Goal: Task Accomplishment & Management: Manage account settings

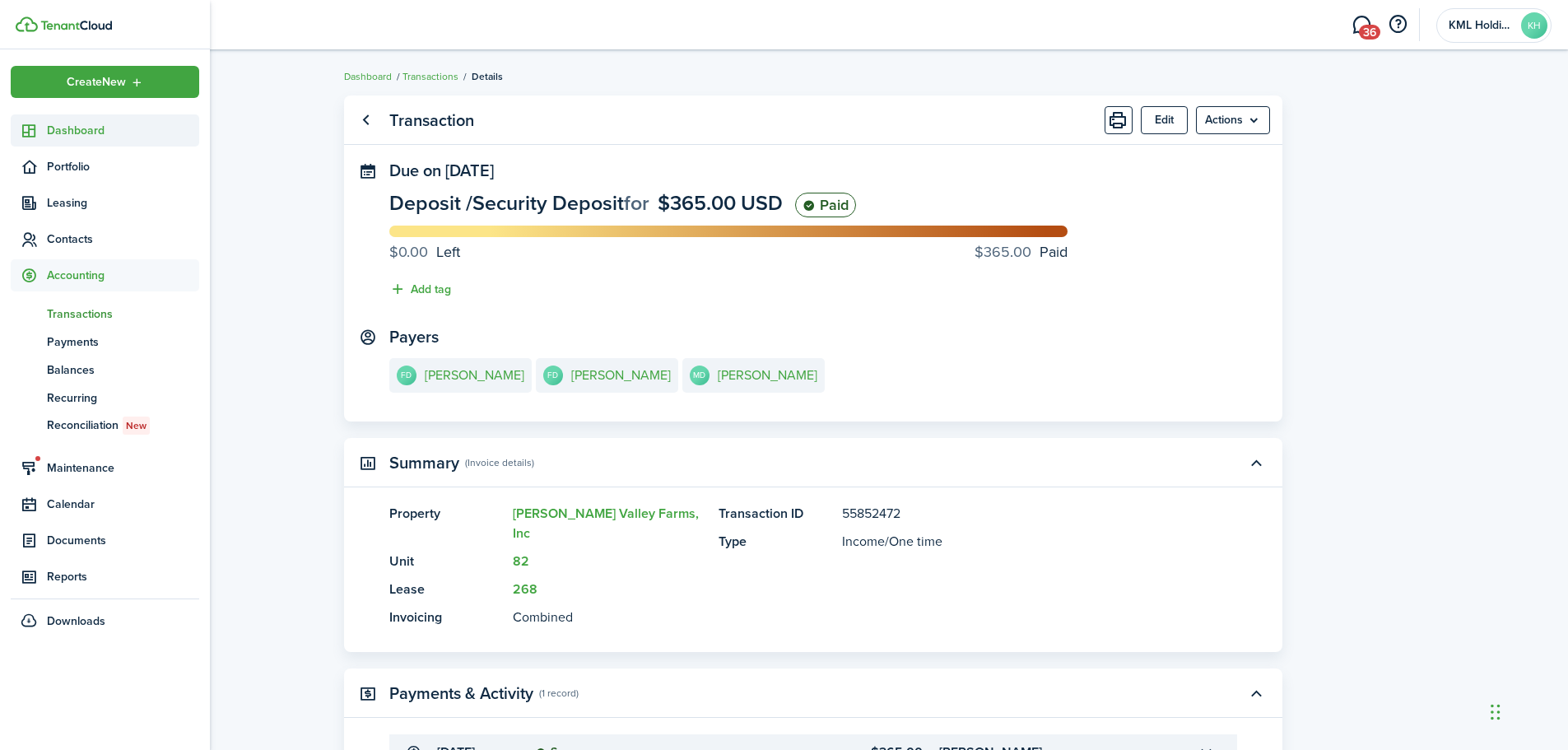
click at [103, 130] on span "Dashboard" at bounding box center [123, 131] width 153 height 17
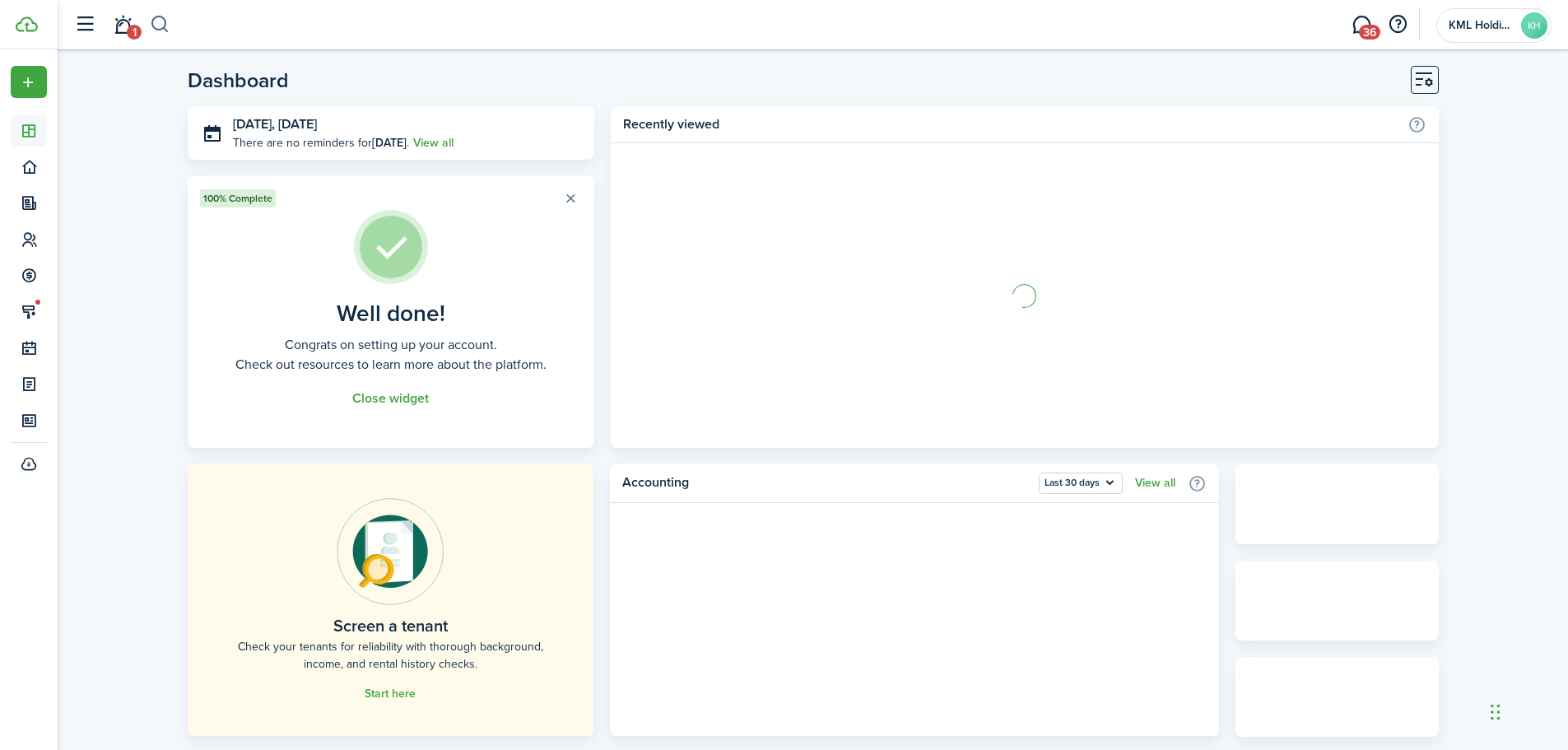
click at [152, 17] on button "button" at bounding box center [160, 24] width 21 height 28
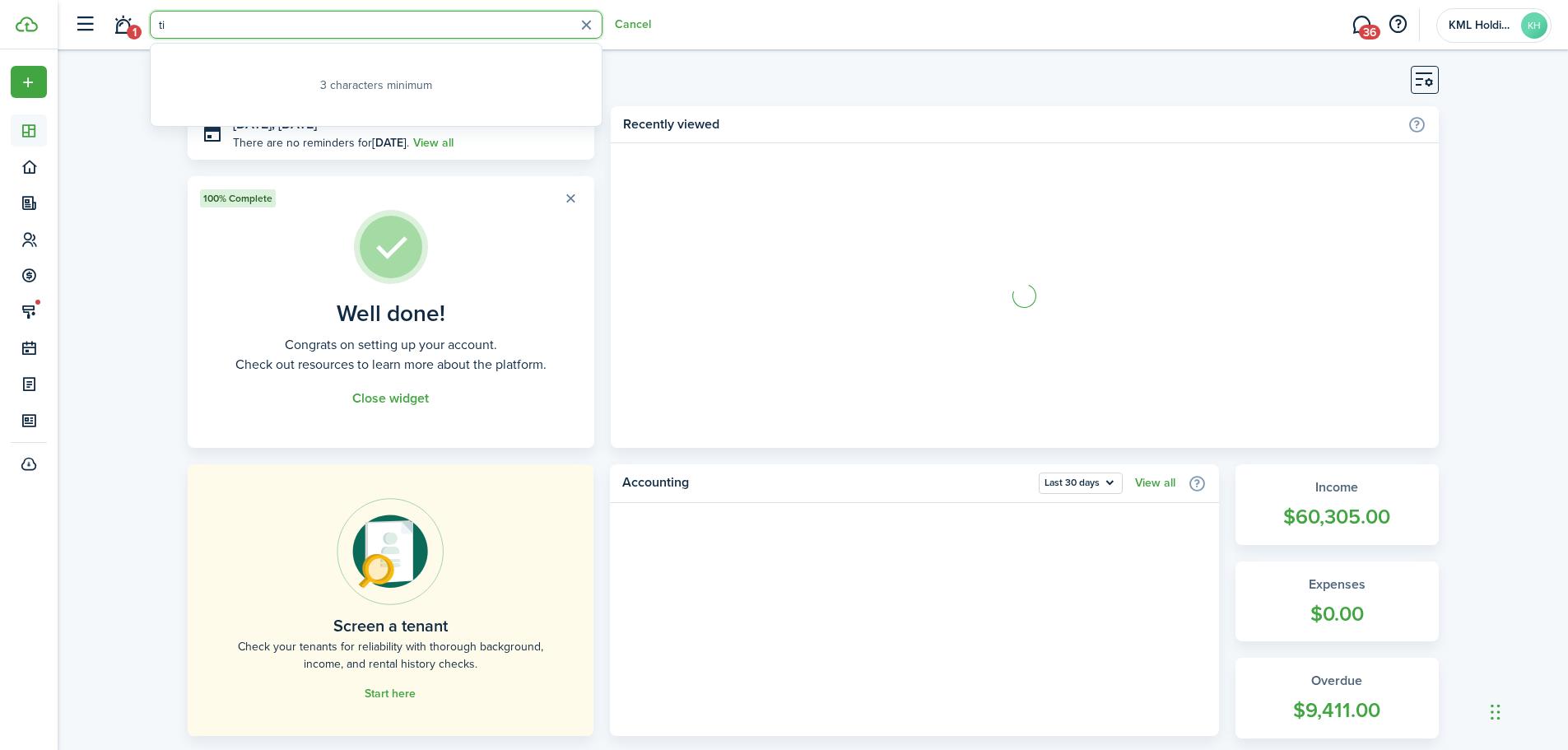
type input "tin"
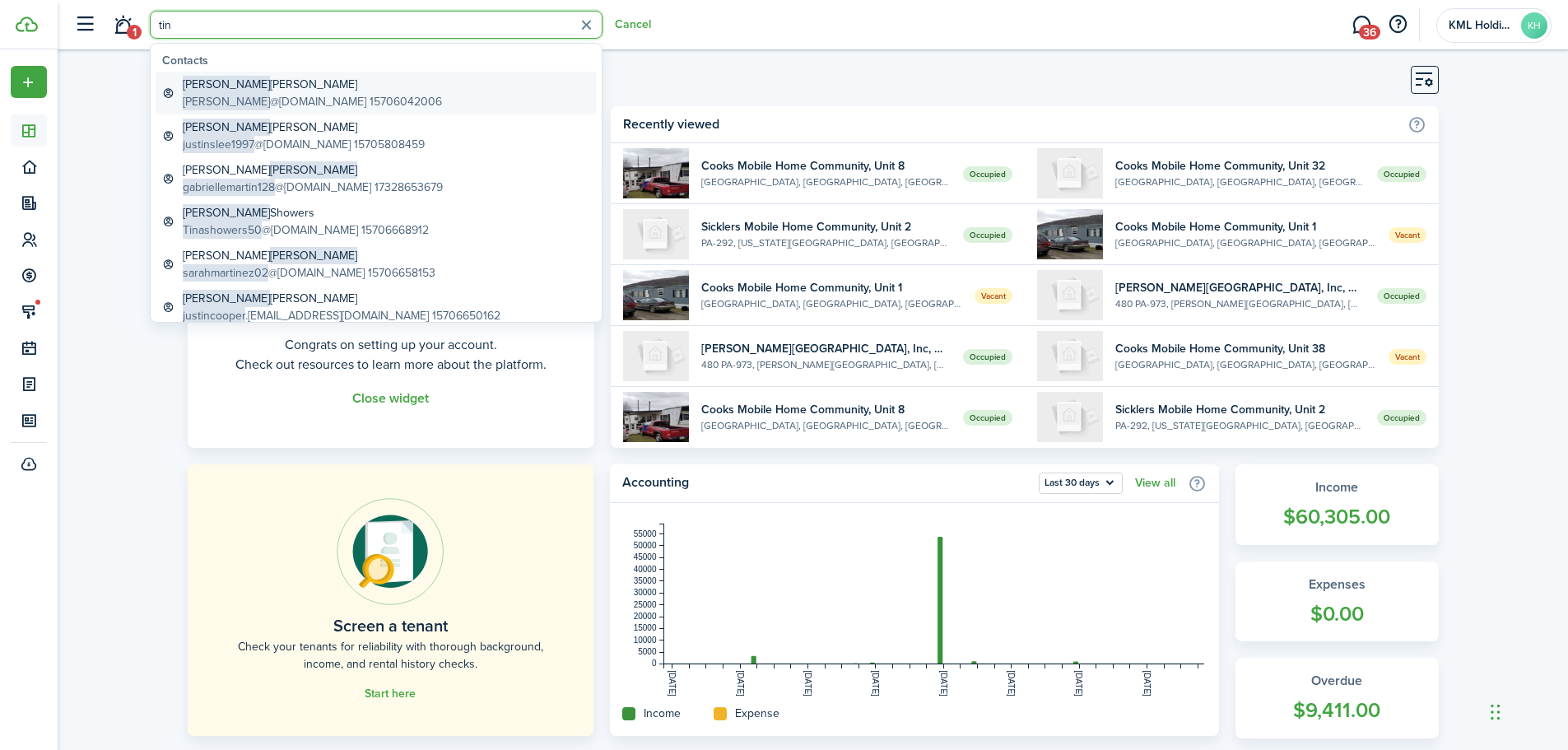
click at [235, 96] on span "[PERSON_NAME]" at bounding box center [227, 102] width 87 height 17
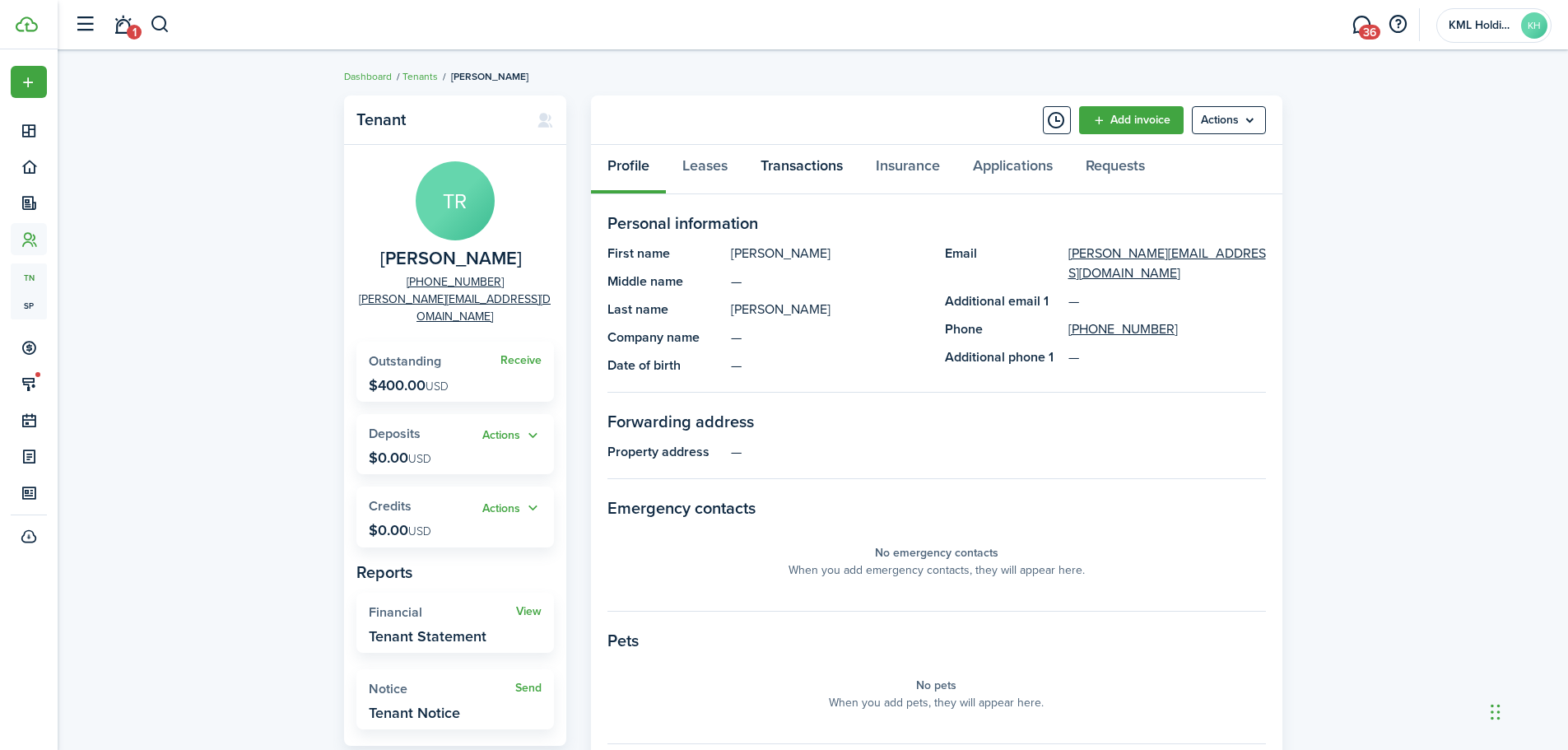
click at [796, 164] on link "Transactions" at bounding box center [802, 169] width 115 height 50
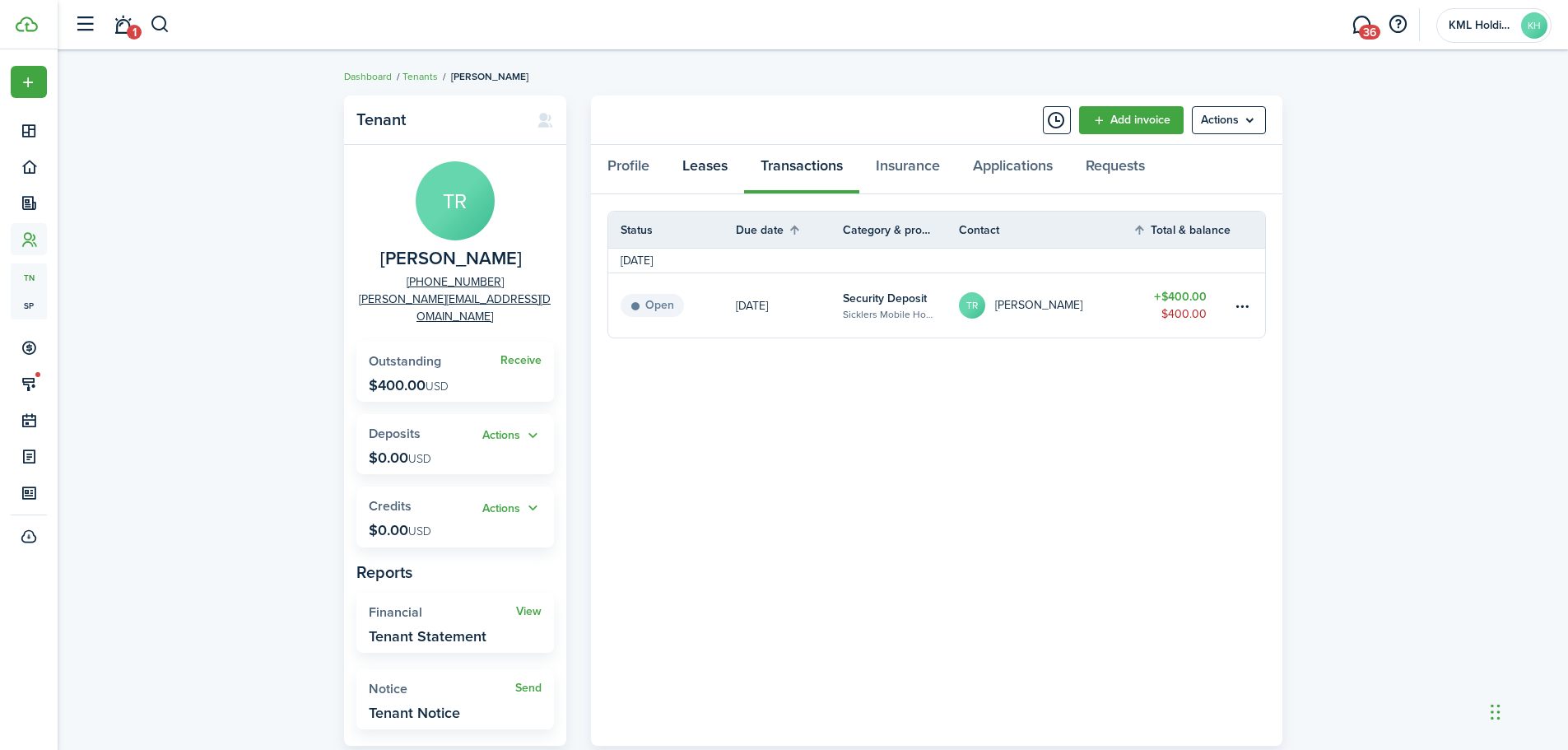
click at [711, 161] on link "Leases" at bounding box center [705, 169] width 78 height 50
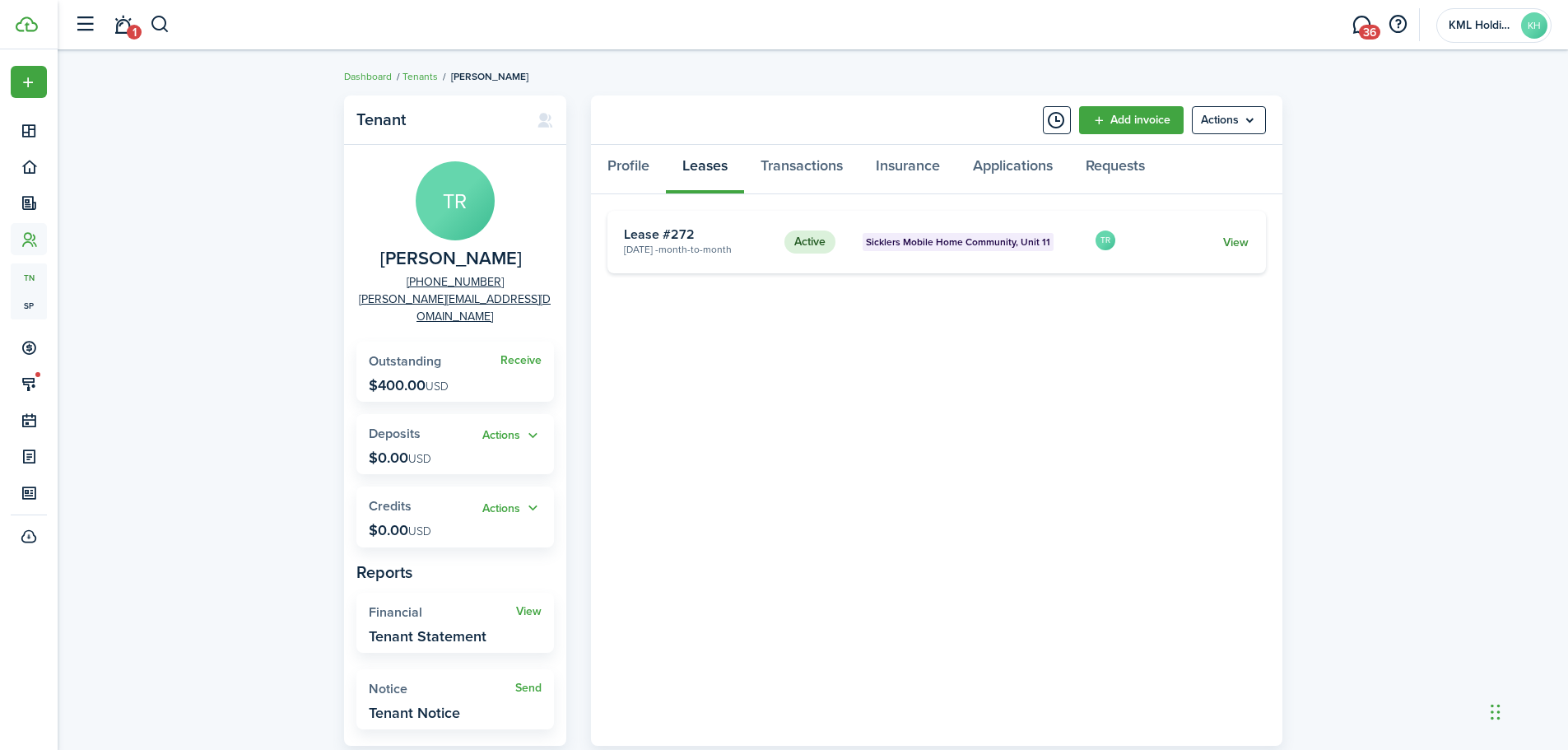
click at [1239, 249] on link "View" at bounding box center [1235, 242] width 25 height 17
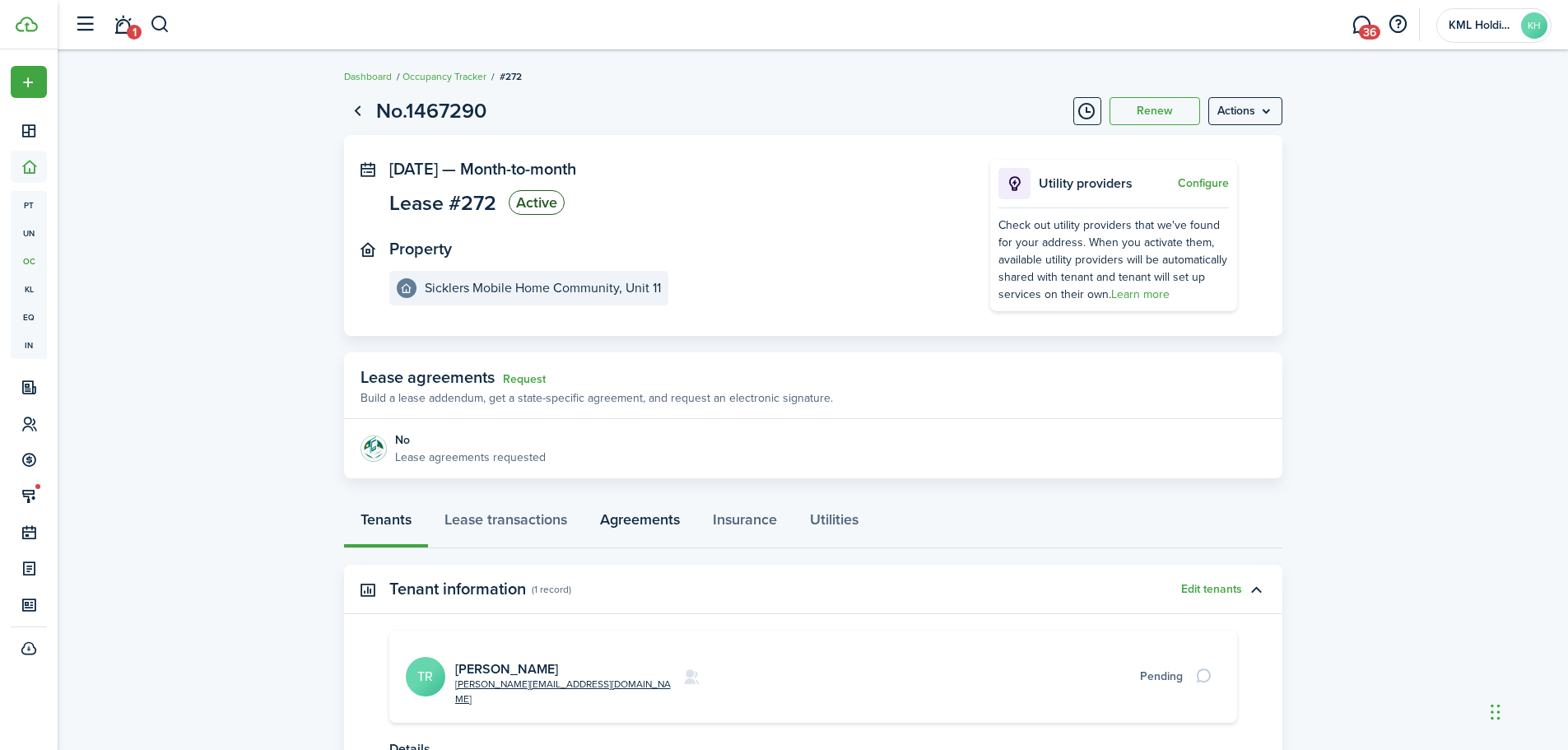
click at [613, 520] on link "Agreements" at bounding box center [639, 523] width 112 height 50
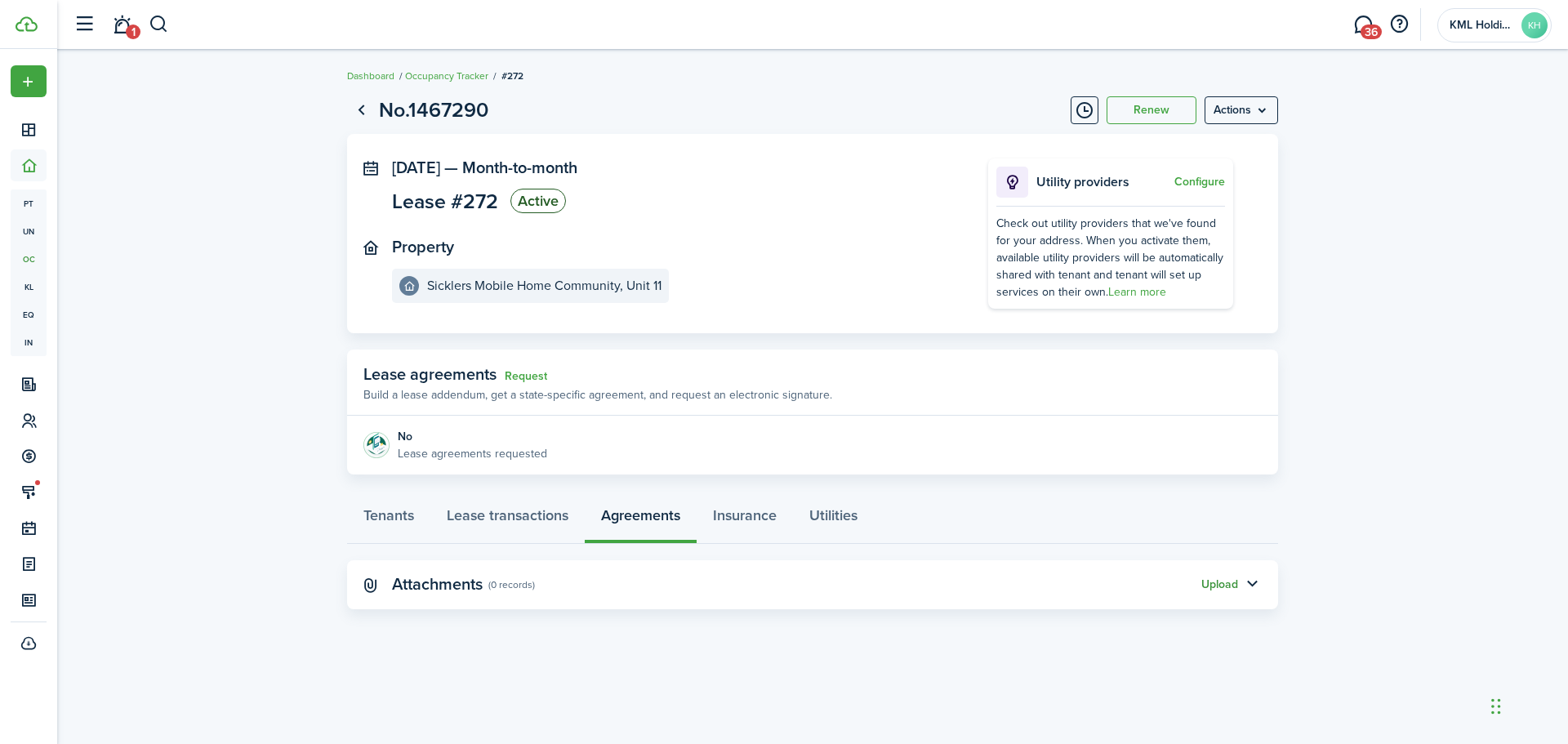
click at [1208, 548] on button "Upload" at bounding box center [1219, 584] width 36 height 13
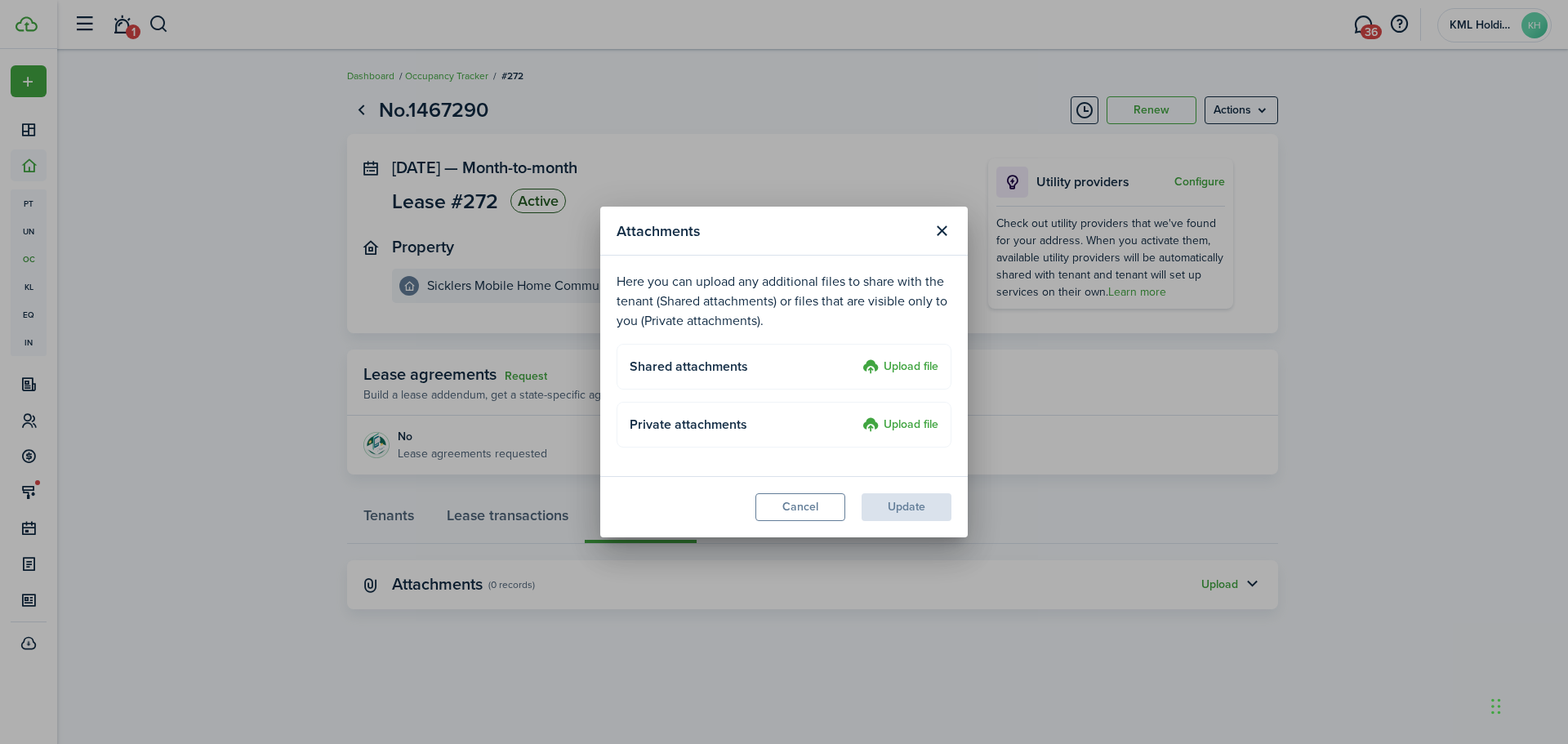
click at [921, 372] on label "Upload file" at bounding box center [900, 368] width 76 height 20
click at [856, 358] on input "Upload file" at bounding box center [856, 358] width 0 height 0
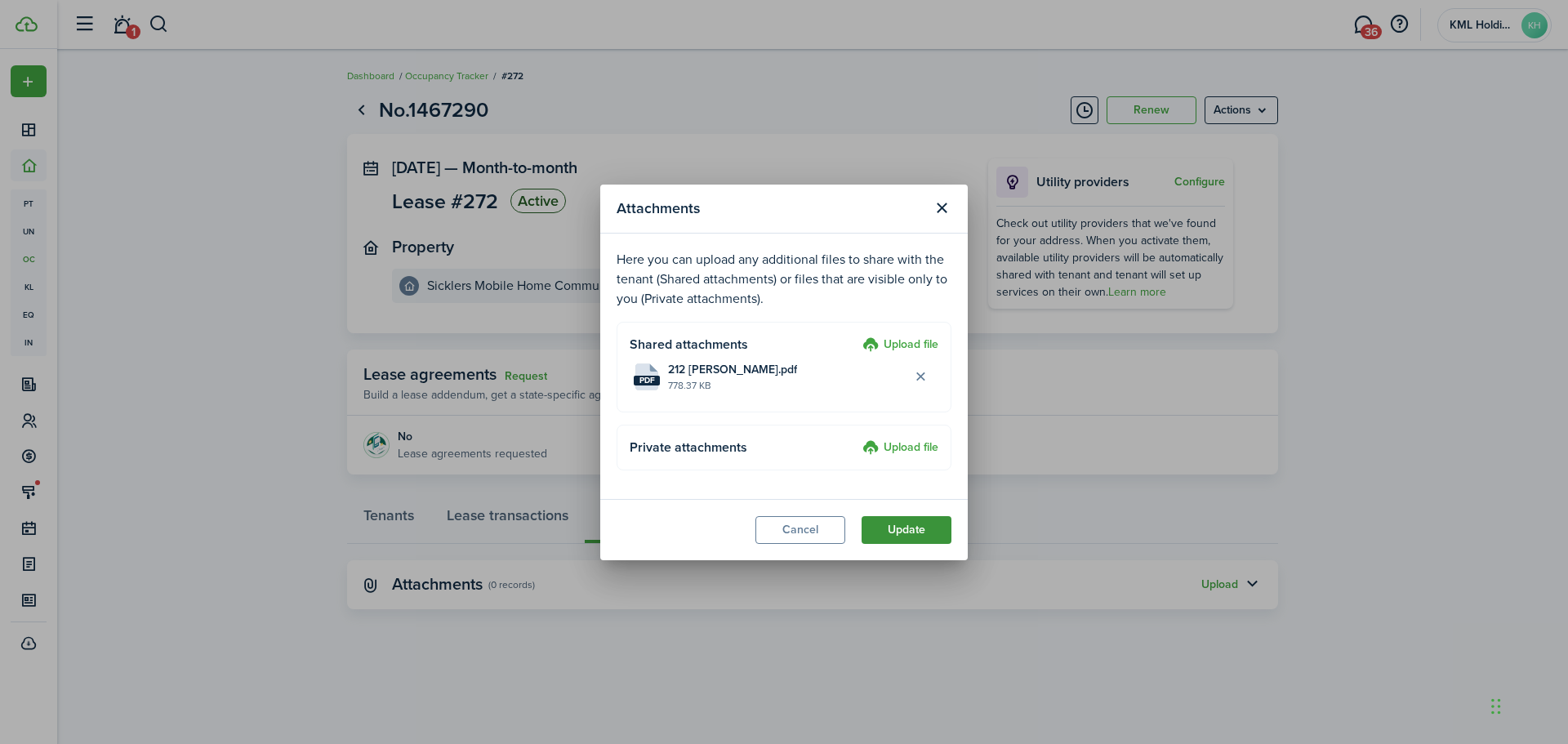
click at [925, 540] on button "Update" at bounding box center [906, 530] width 90 height 28
